Goal: Information Seeking & Learning: Check status

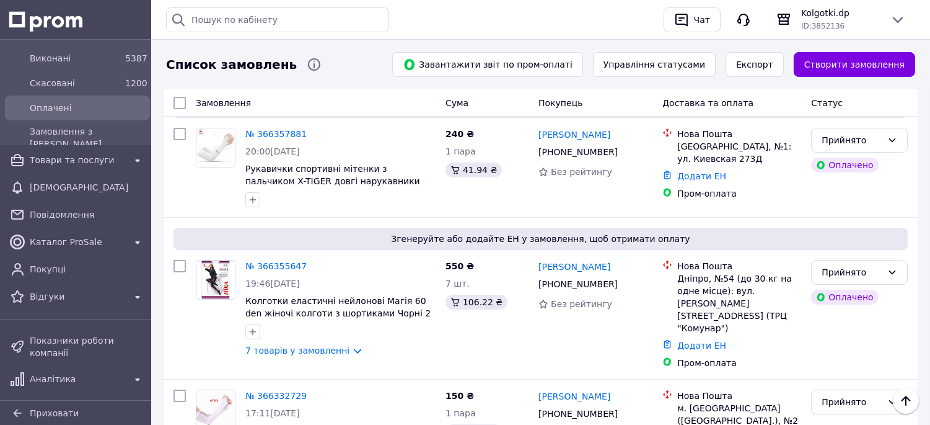
scroll to position [206, 0]
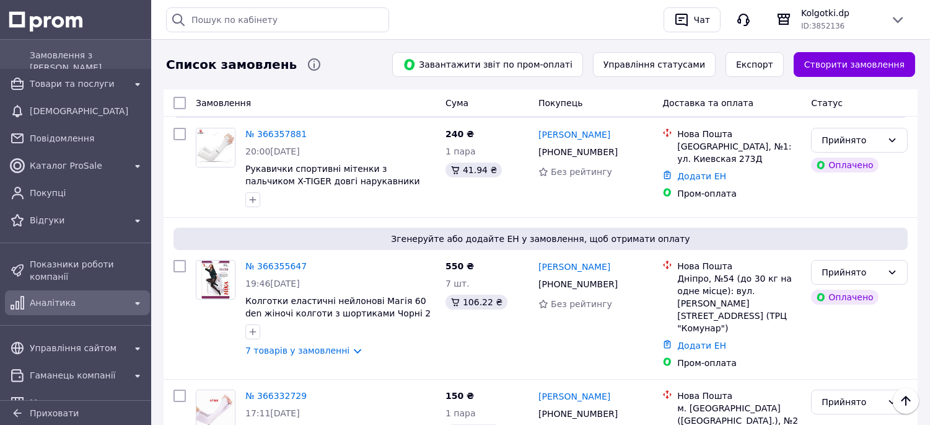
click at [59, 296] on span "Аналітика" at bounding box center [77, 302] width 95 height 12
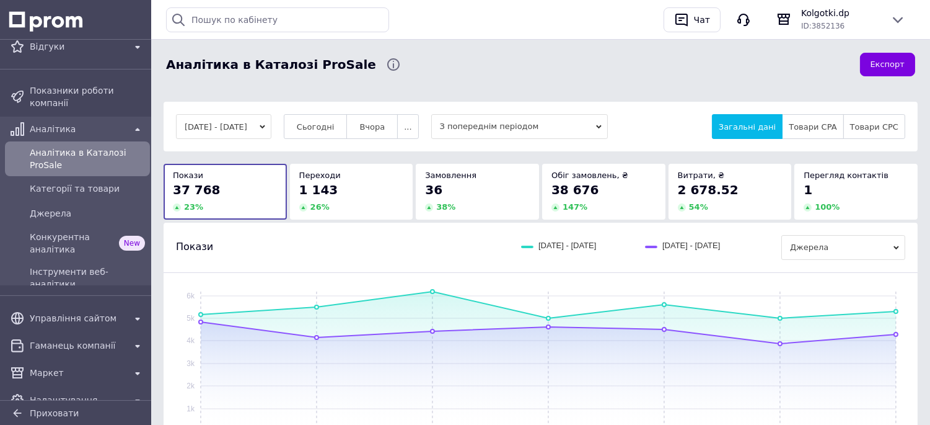
click at [342, 191] on div "1 143" at bounding box center [351, 189] width 105 height 17
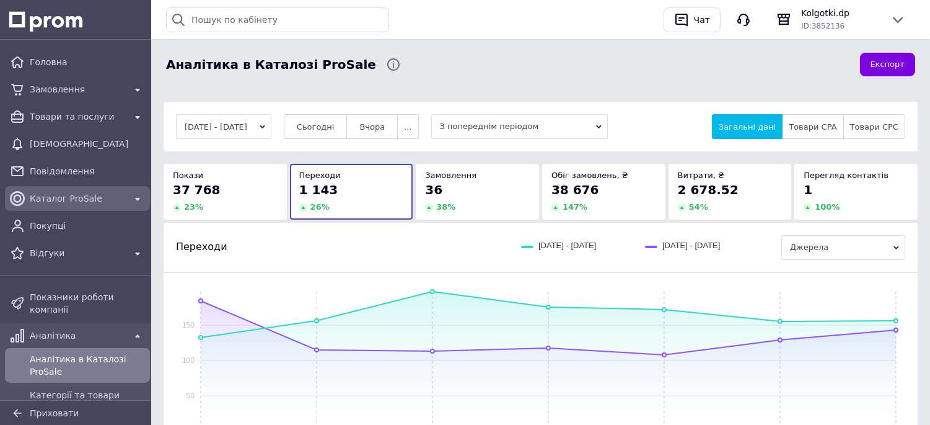
click at [69, 199] on span "Каталог ProSale" at bounding box center [77, 198] width 95 height 12
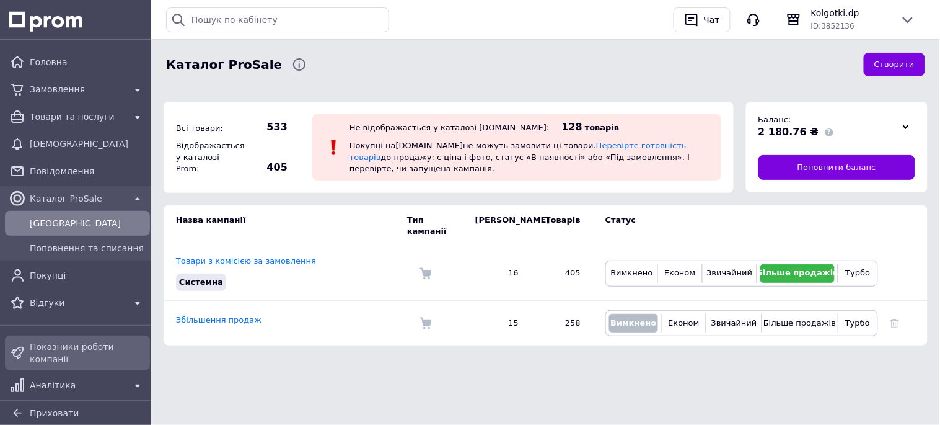
click at [65, 350] on span "Показники роботи компанії" at bounding box center [87, 352] width 115 height 25
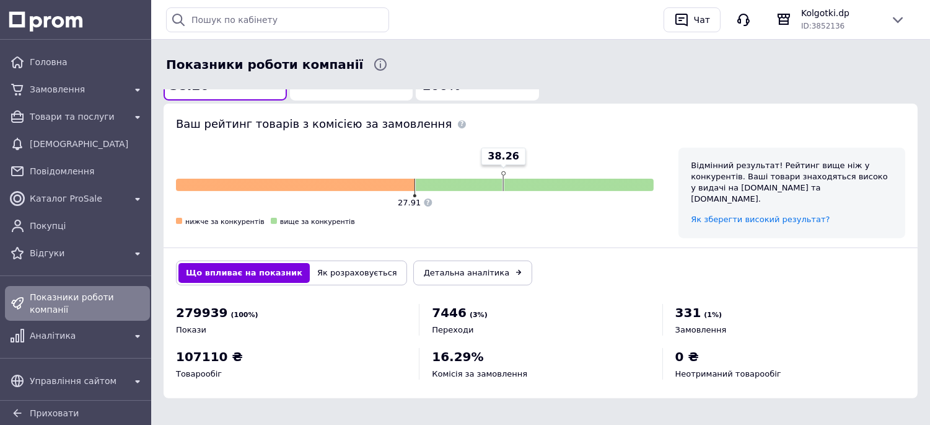
scroll to position [681, 0]
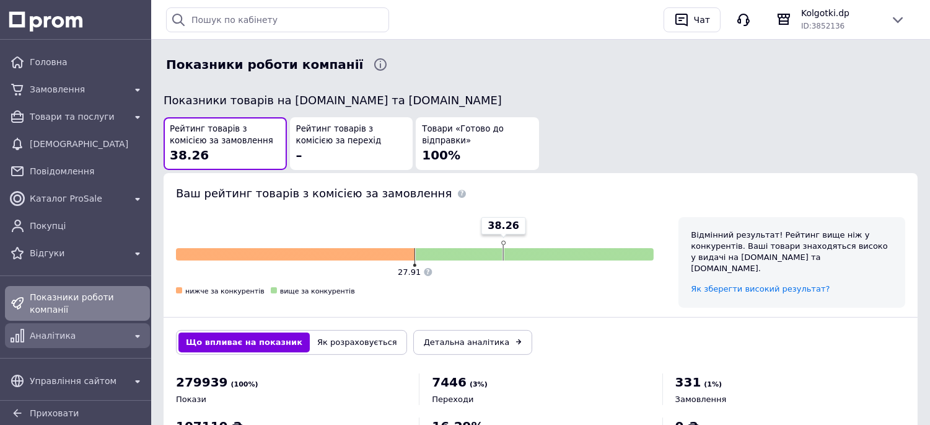
click at [100, 329] on span "Аналітика" at bounding box center [77, 335] width 95 height 12
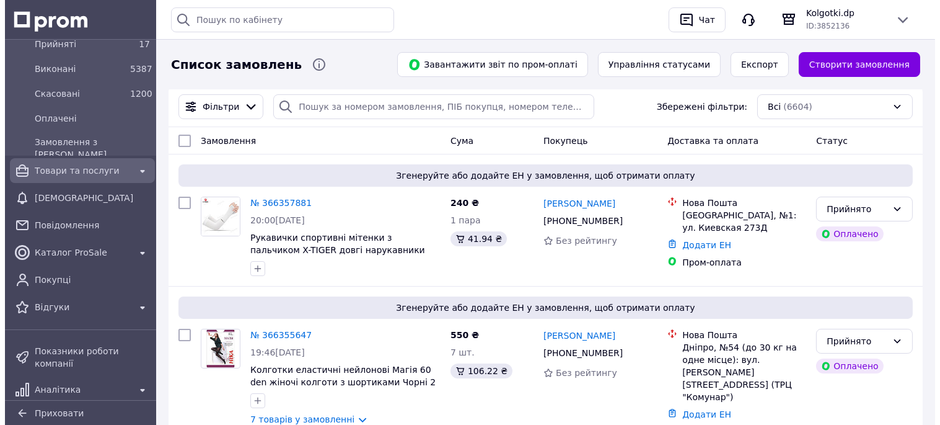
scroll to position [138, 0]
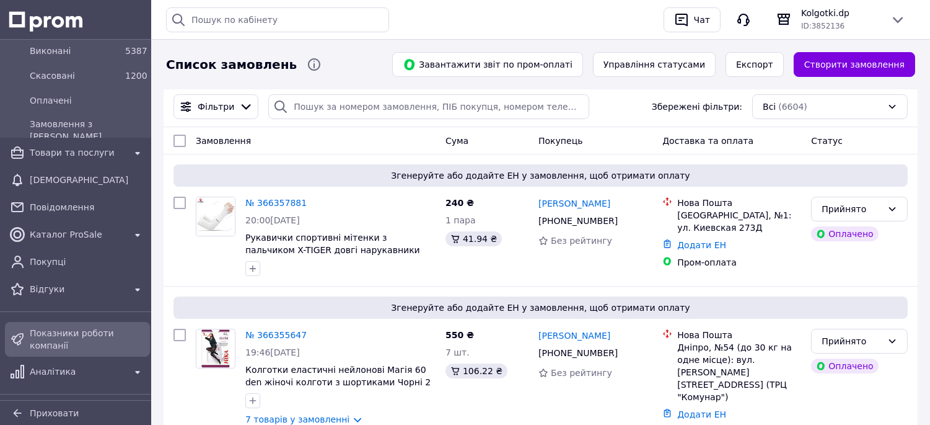
click at [87, 337] on span "Показники роботи компанії" at bounding box center [87, 339] width 115 height 25
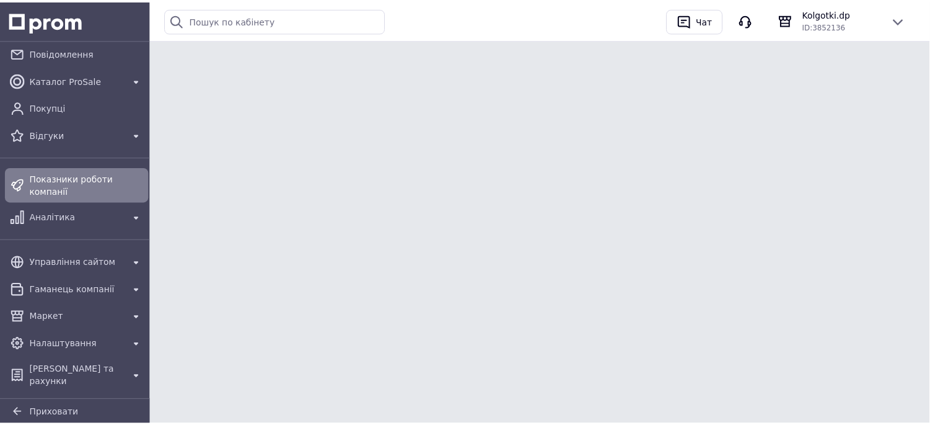
scroll to position [101, 0]
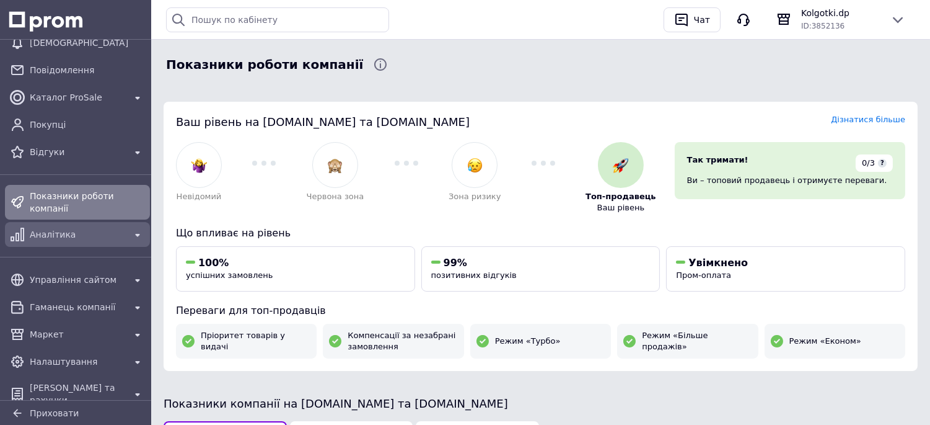
click at [73, 228] on span "Аналітика" at bounding box center [77, 234] width 95 height 12
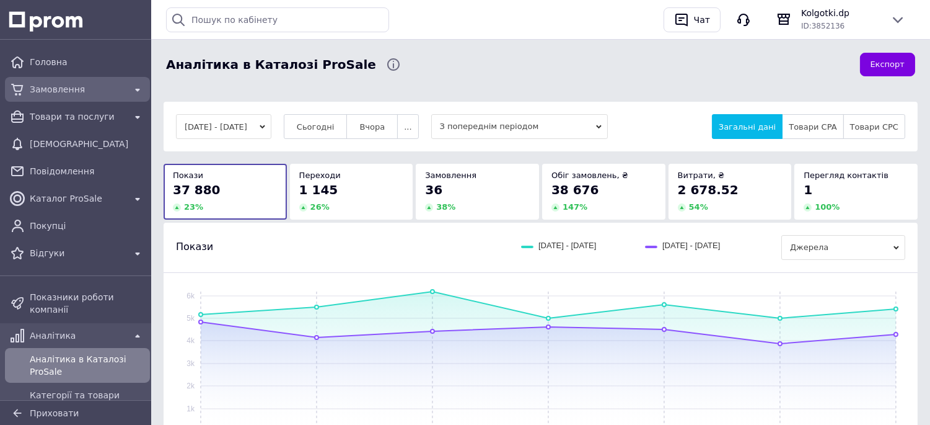
click at [56, 87] on span "Замовлення" at bounding box center [77, 89] width 95 height 12
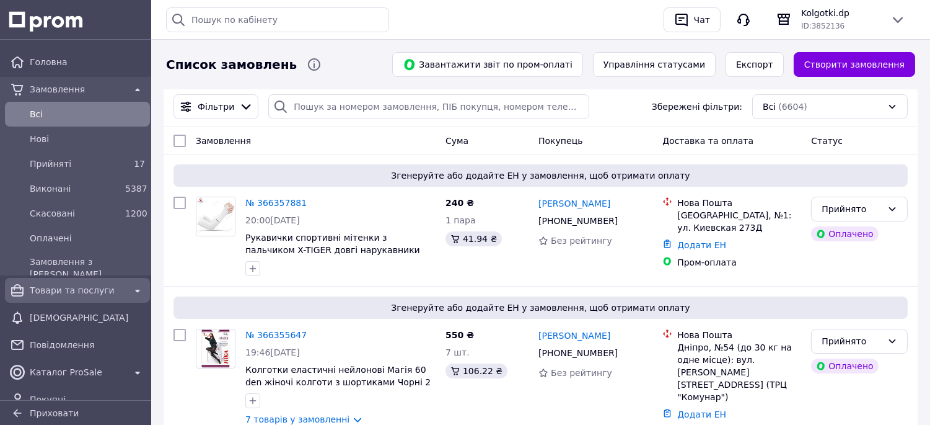
click at [71, 291] on span "Товари та послуги" at bounding box center [77, 290] width 95 height 12
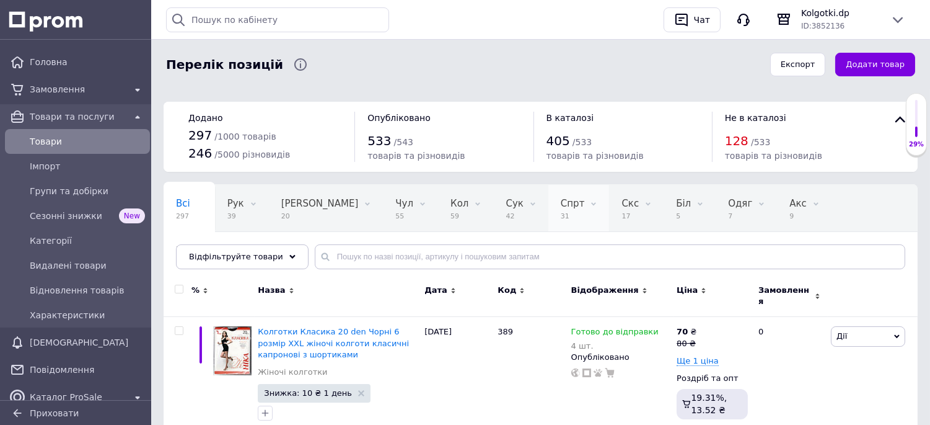
click at [561, 207] on span "Спрт" at bounding box center [573, 203] width 24 height 11
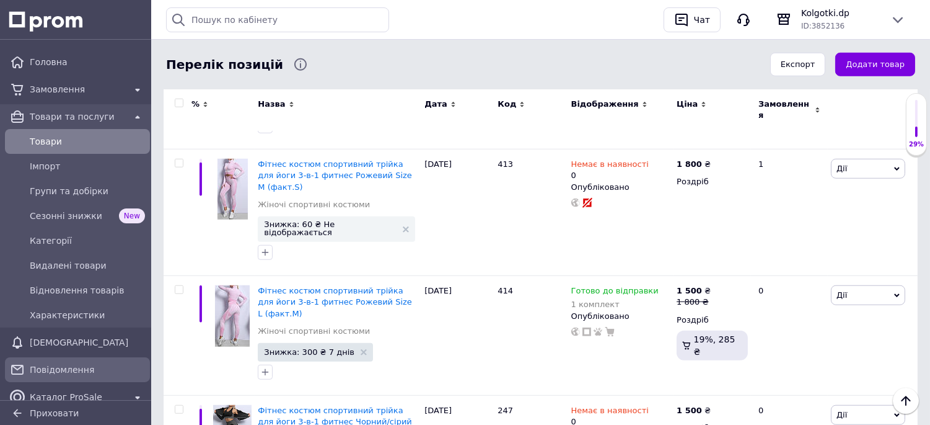
scroll to position [275, 0]
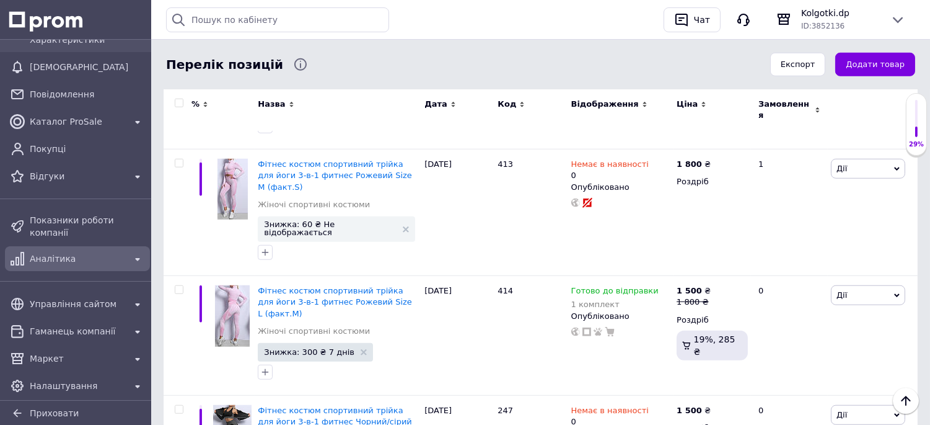
click at [82, 256] on div "Аналітика" at bounding box center [77, 258] width 100 height 17
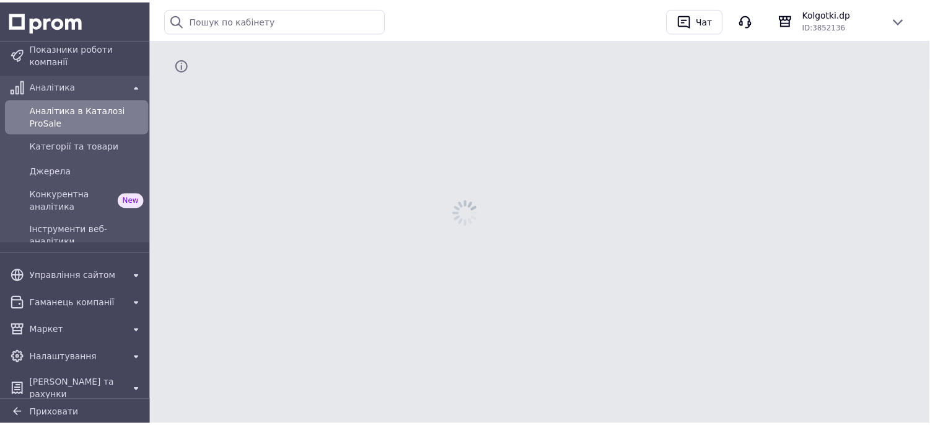
scroll to position [245, 0]
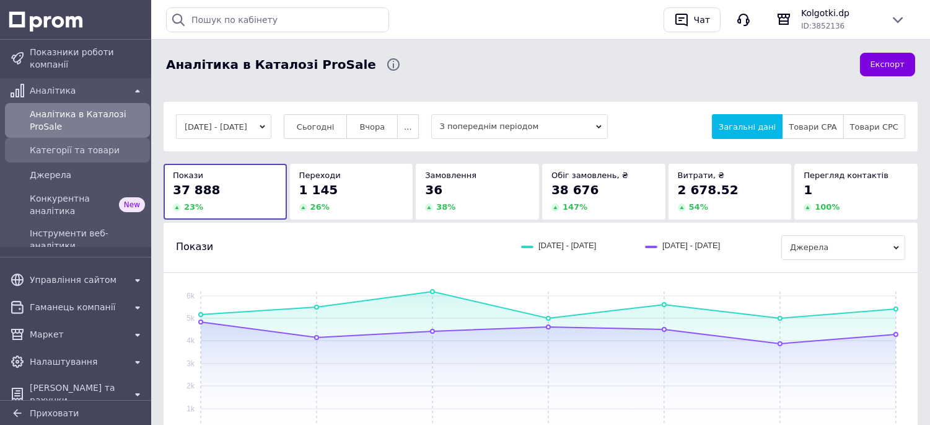
click at [87, 147] on div "Категорії та товари" at bounding box center [87, 149] width 120 height 17
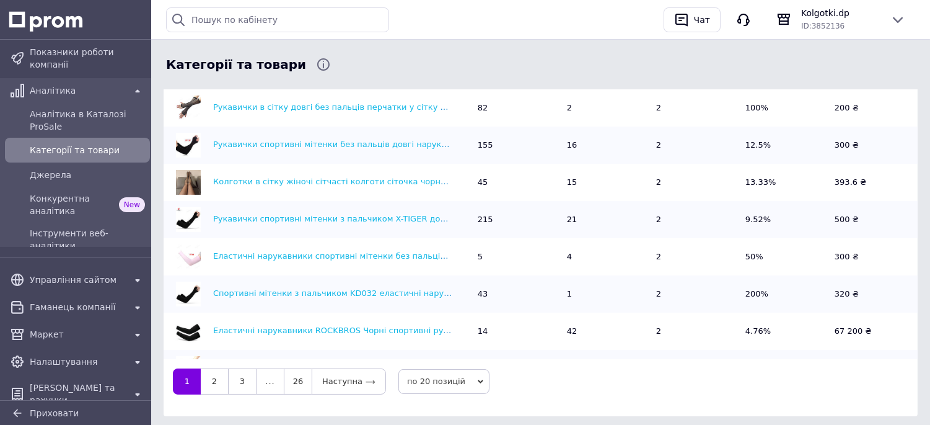
scroll to position [482, 0]
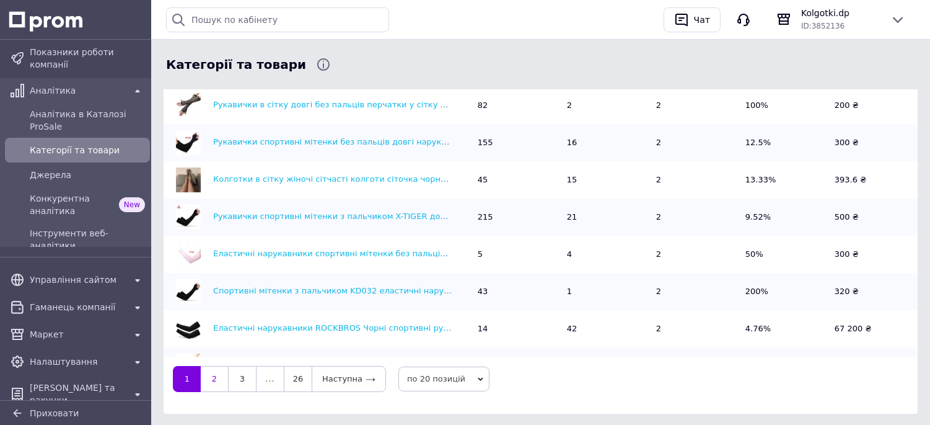
click at [212, 376] on link "2" at bounding box center [214, 379] width 27 height 26
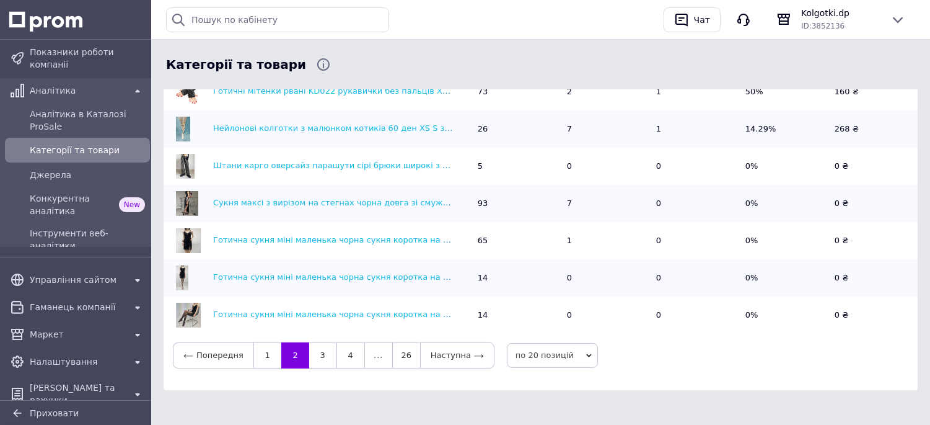
scroll to position [509, 0]
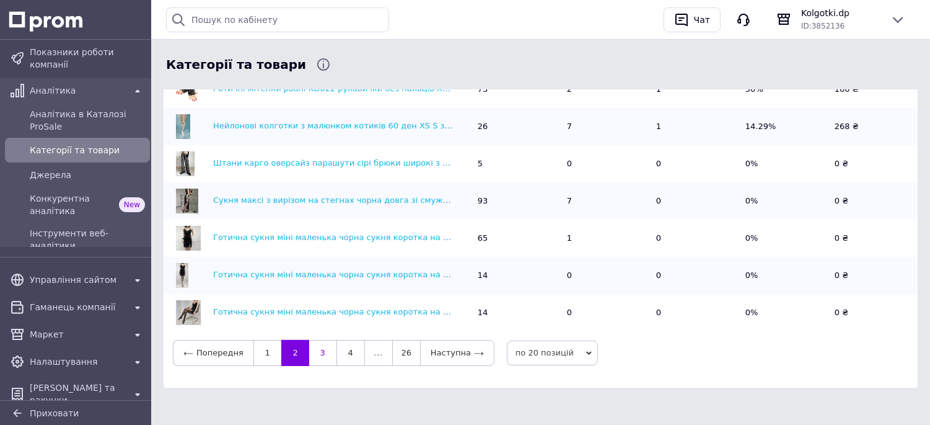
click at [318, 352] on link "3" at bounding box center [322, 353] width 27 height 26
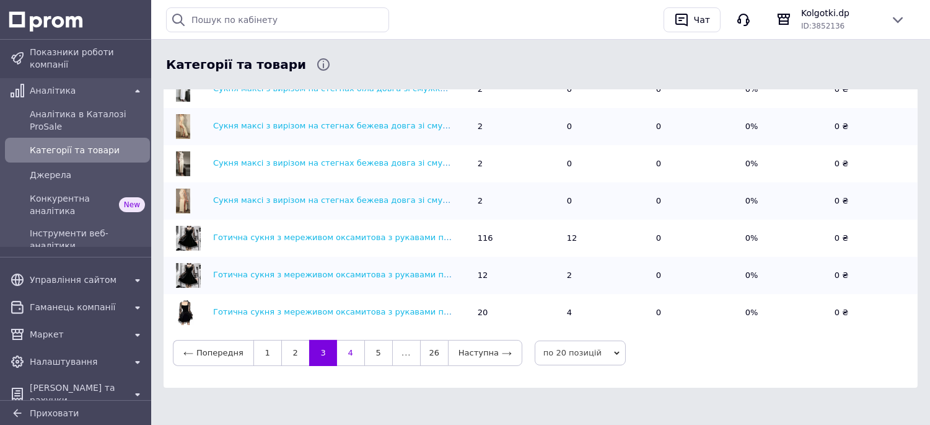
click at [348, 355] on link "4" at bounding box center [350, 353] width 27 height 26
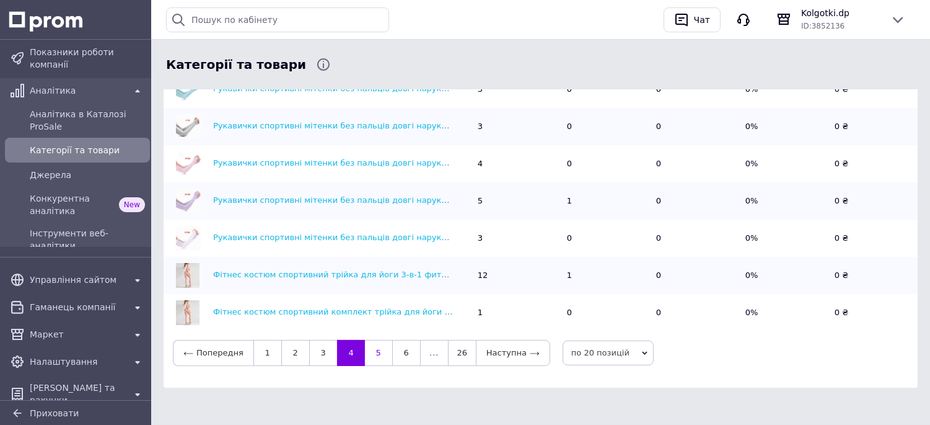
click at [377, 350] on link "5" at bounding box center [378, 353] width 27 height 26
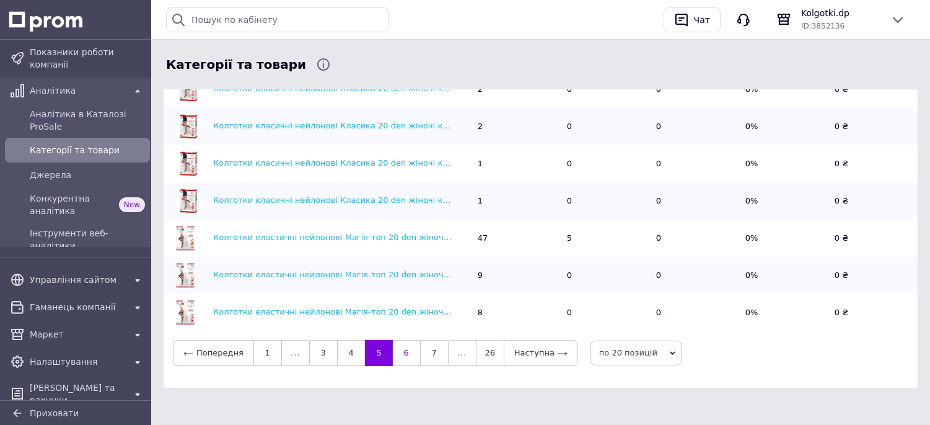
click at [401, 351] on link "6" at bounding box center [406, 353] width 27 height 26
click at [404, 355] on link "7" at bounding box center [406, 353] width 27 height 26
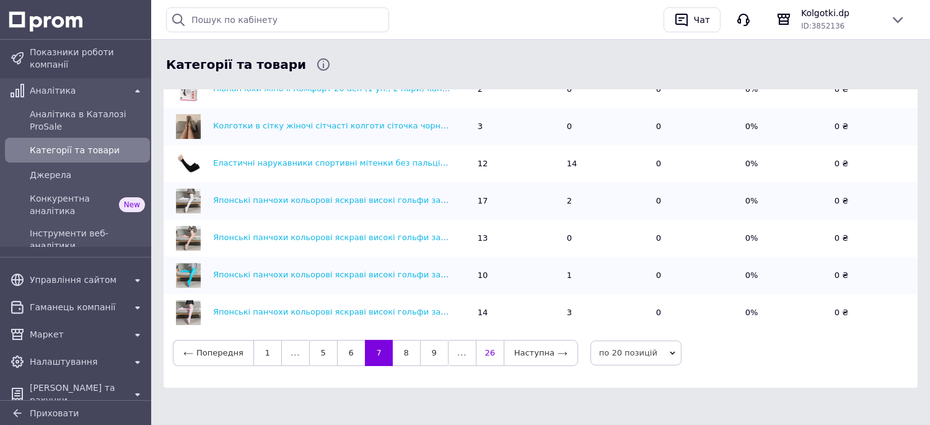
click at [490, 351] on link "26" at bounding box center [490, 353] width 28 height 26
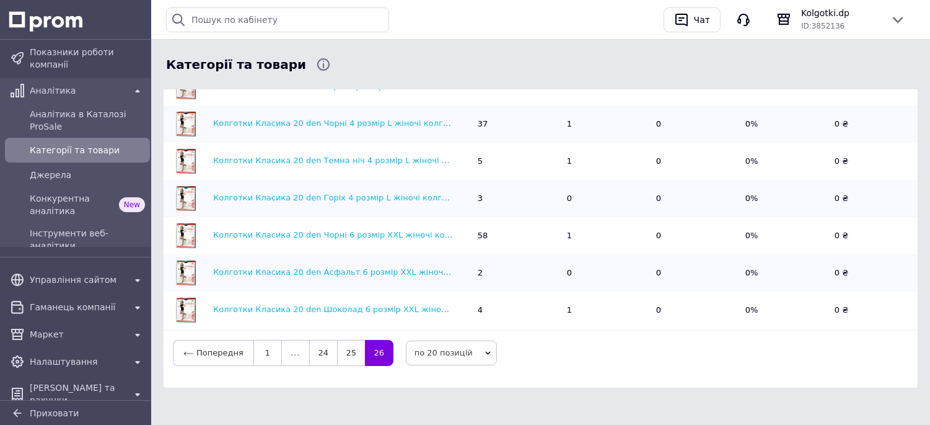
scroll to position [139, 0]
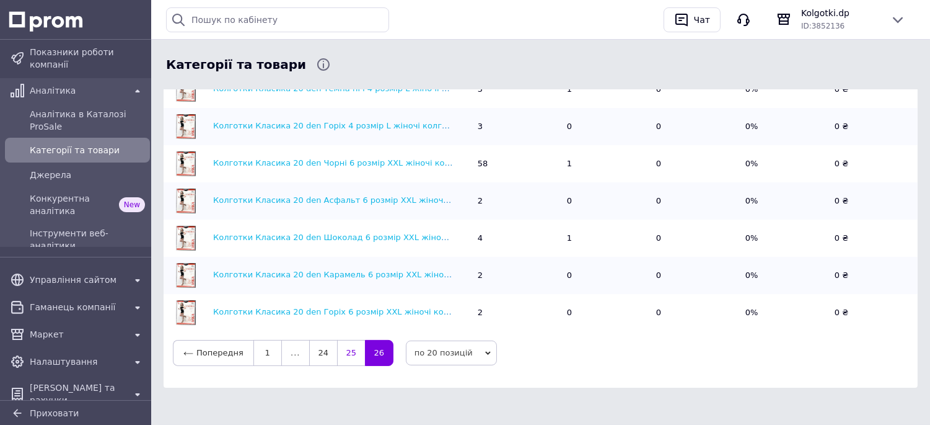
click at [345, 353] on link "25" at bounding box center [351, 353] width 28 height 26
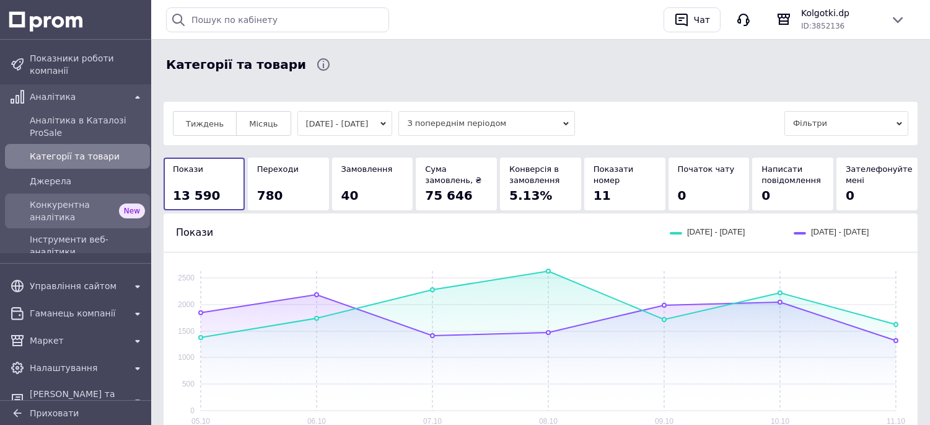
scroll to position [245, 0]
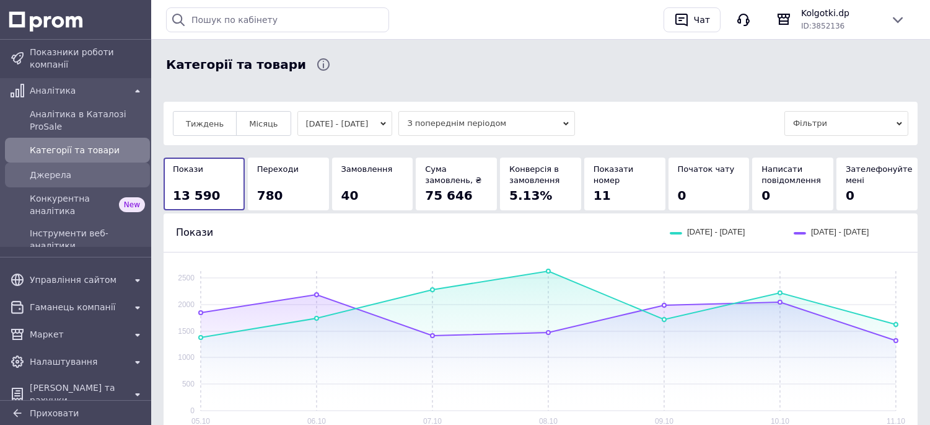
click at [69, 169] on span "Джерела" at bounding box center [87, 175] width 115 height 12
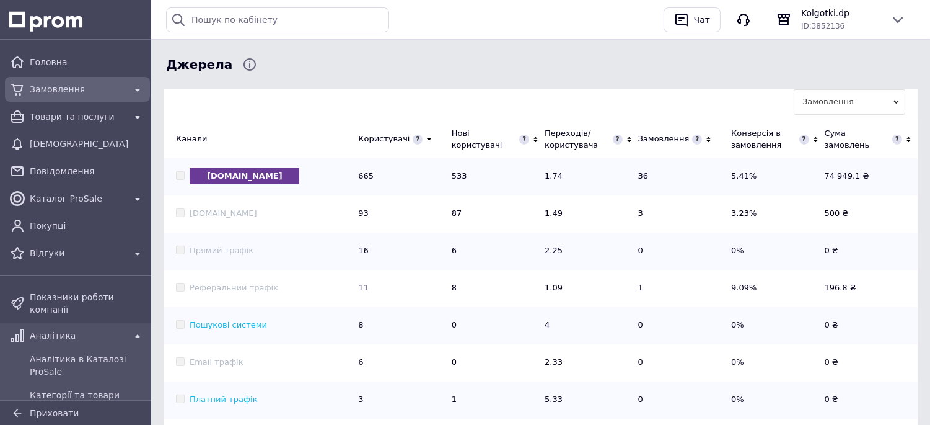
click at [79, 94] on span "Замовлення" at bounding box center [77, 89] width 95 height 12
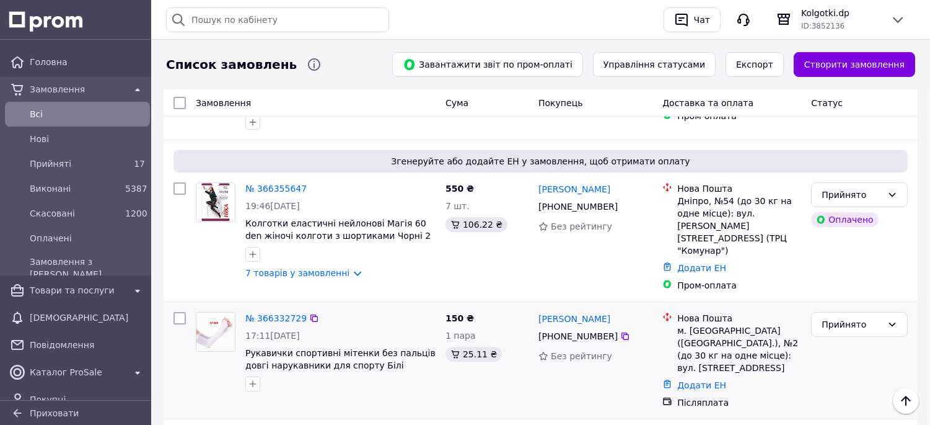
scroll to position [138, 0]
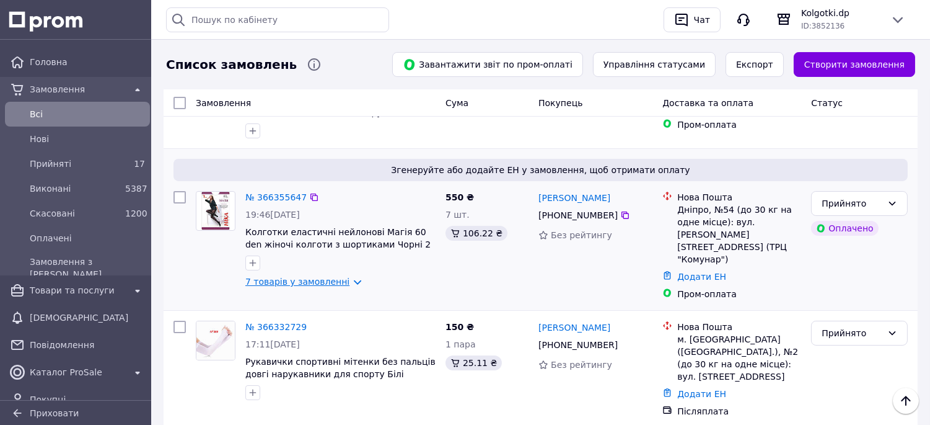
click at [276, 281] on link "7 товарів у замовленні" at bounding box center [297, 281] width 104 height 10
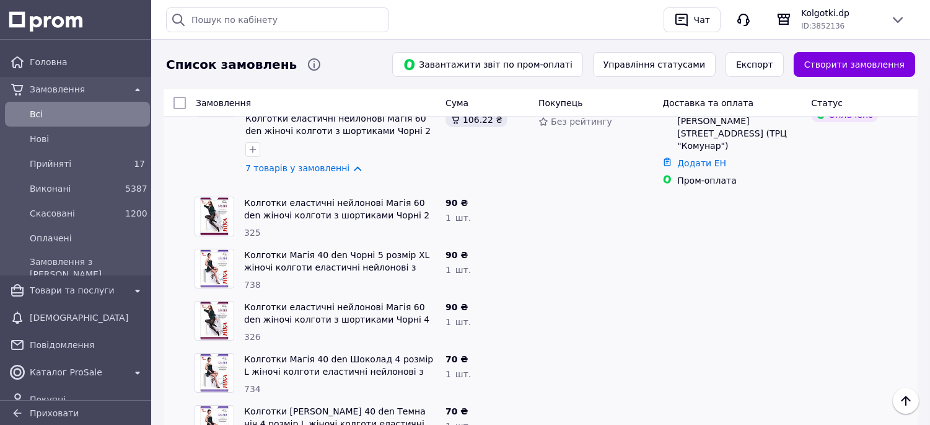
scroll to position [275, 0]
